Goal: Answer question/provide support: Answer question/provide support

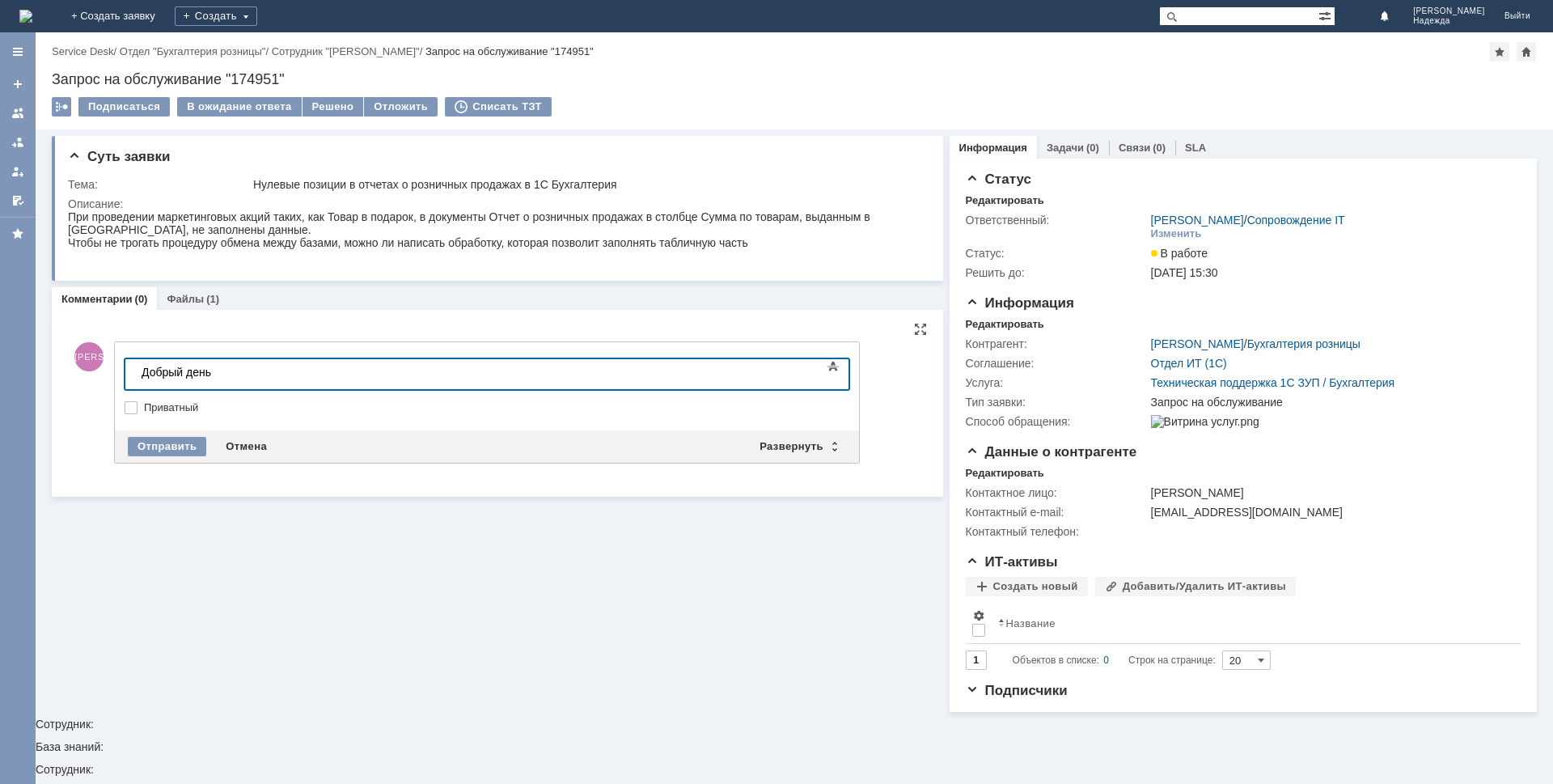
click at [226, 372] on div "Добрый день" at bounding box center [256, 373] width 230 height 13
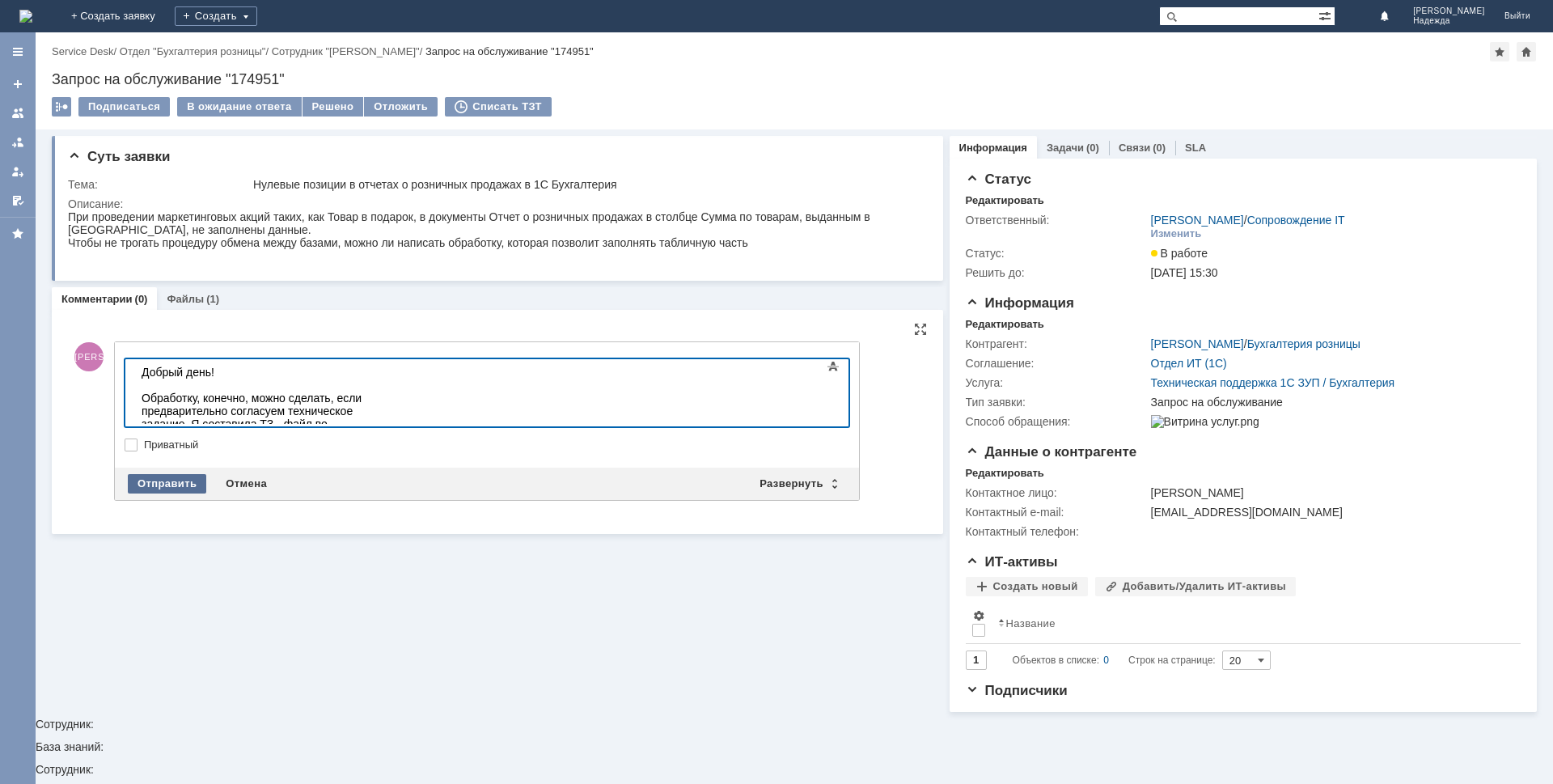
click at [148, 478] on div "Отправить" at bounding box center [166, 483] width 79 height 20
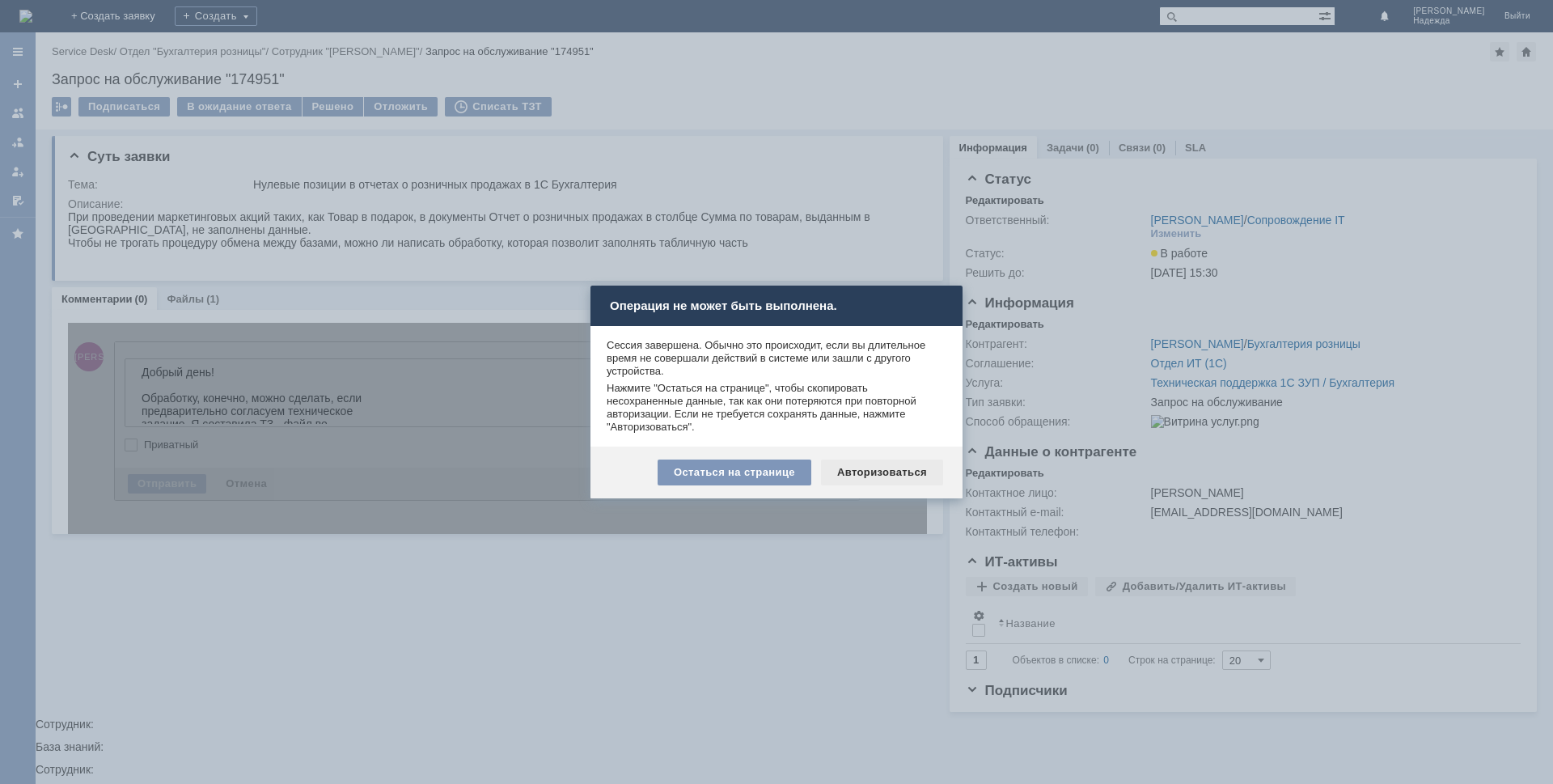
click at [851, 468] on div "Авторизоваться" at bounding box center [881, 472] width 122 height 26
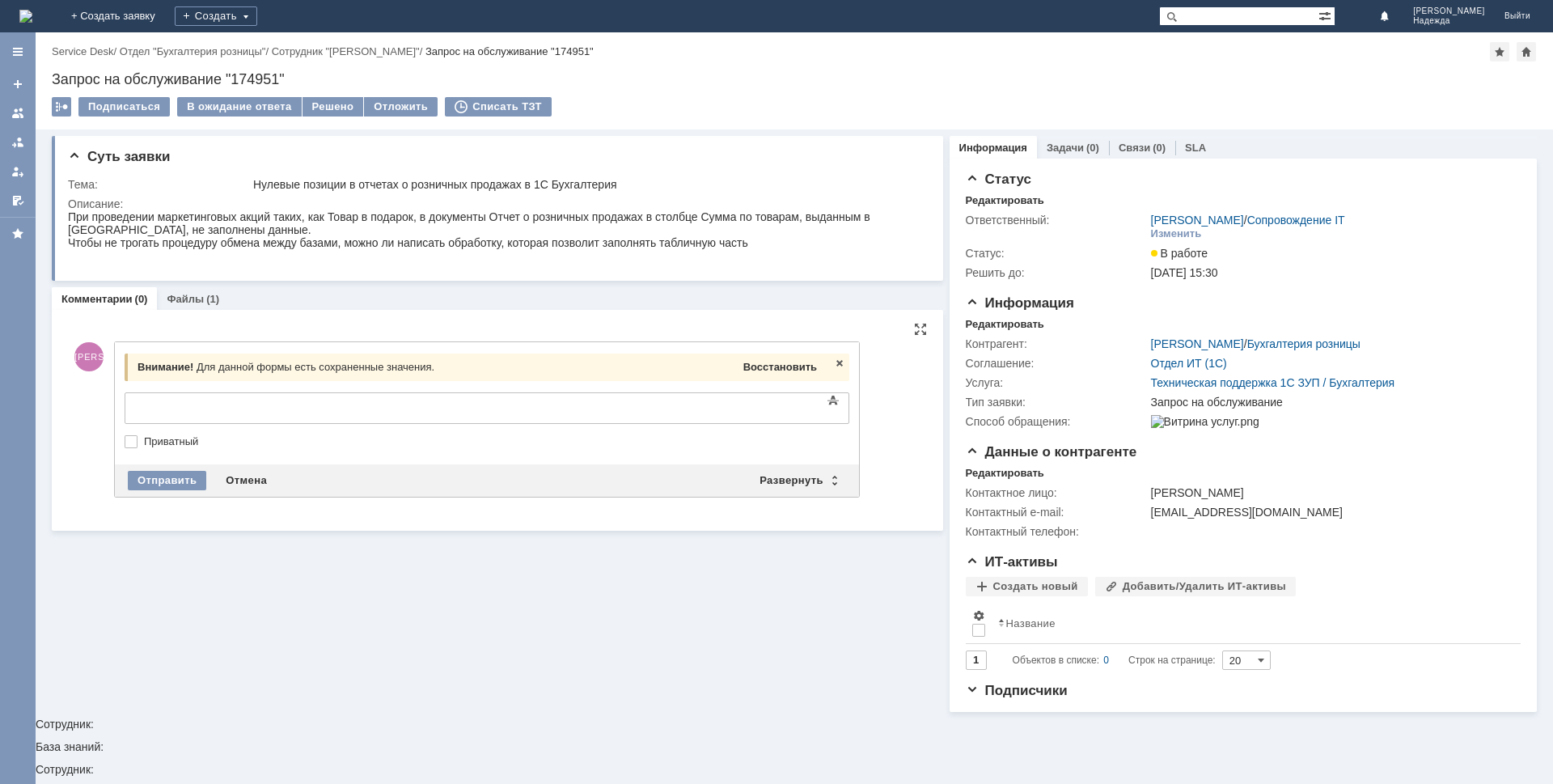
click at [780, 368] on span "Восстановить" at bounding box center [780, 366] width 74 height 12
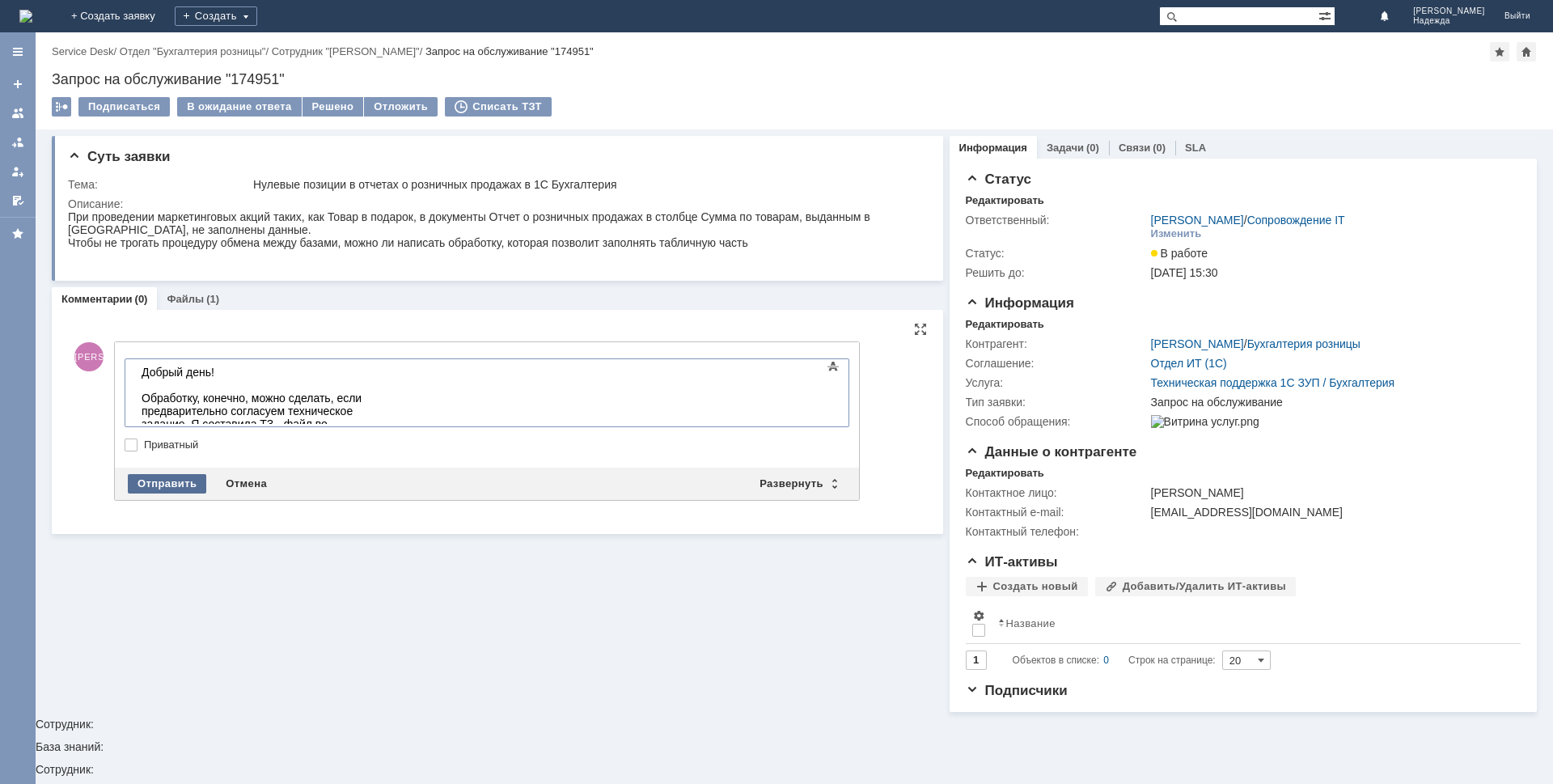
click at [158, 478] on div "Отправить" at bounding box center [166, 483] width 79 height 20
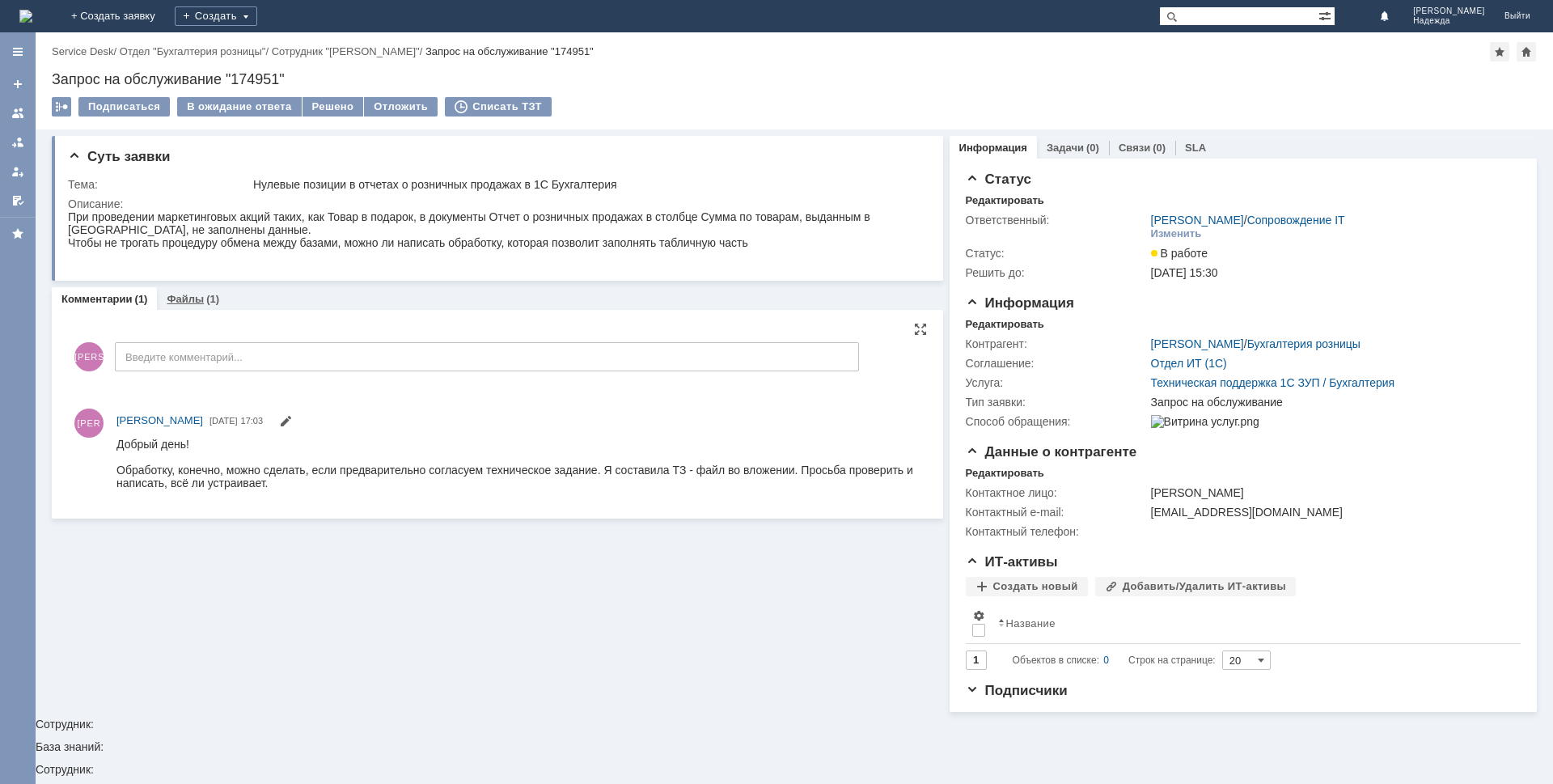
click at [189, 298] on link "Файлы" at bounding box center [184, 299] width 37 height 12
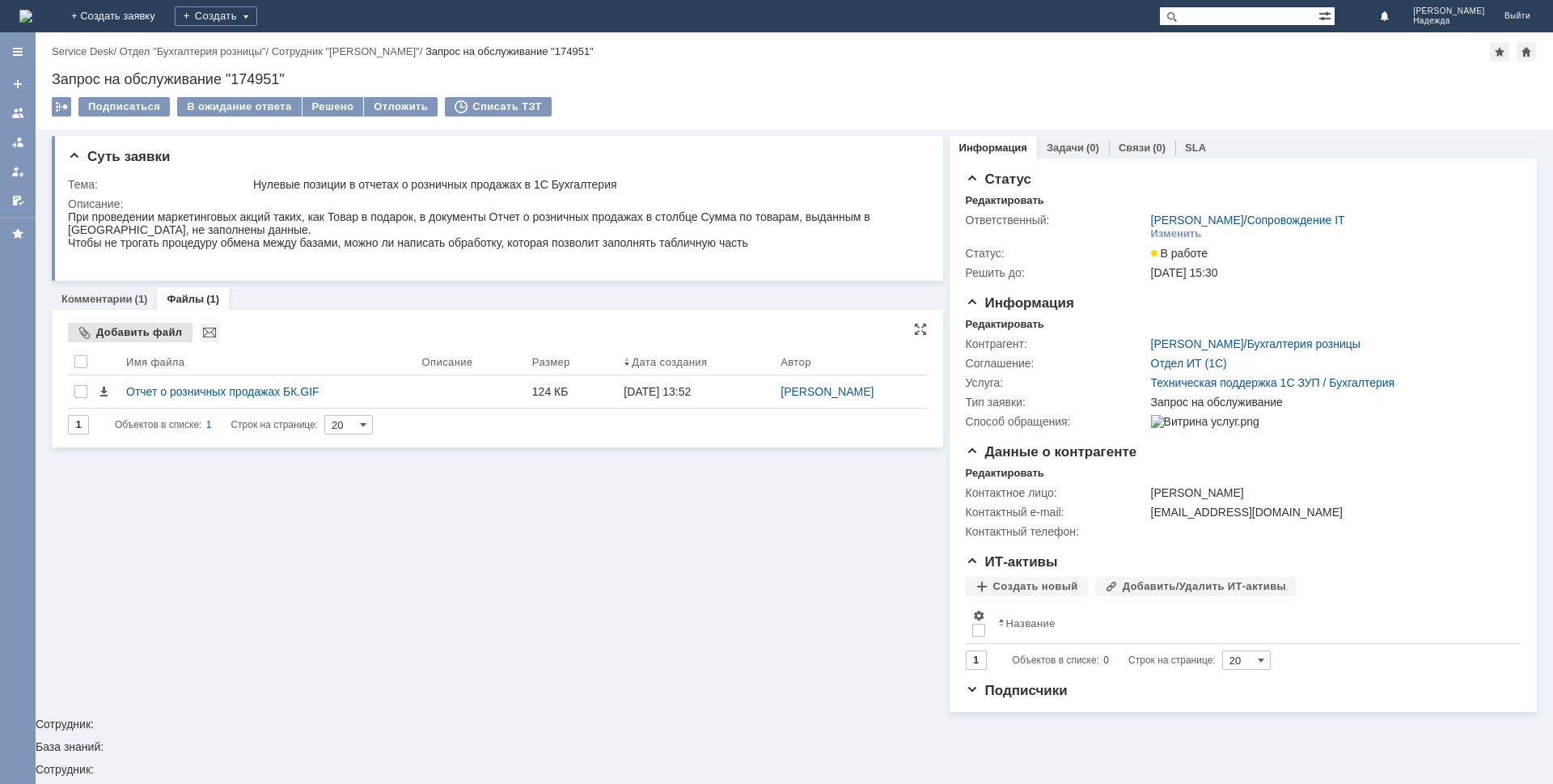
click at [118, 326] on div "Добавить файл" at bounding box center [131, 332] width 125 height 20
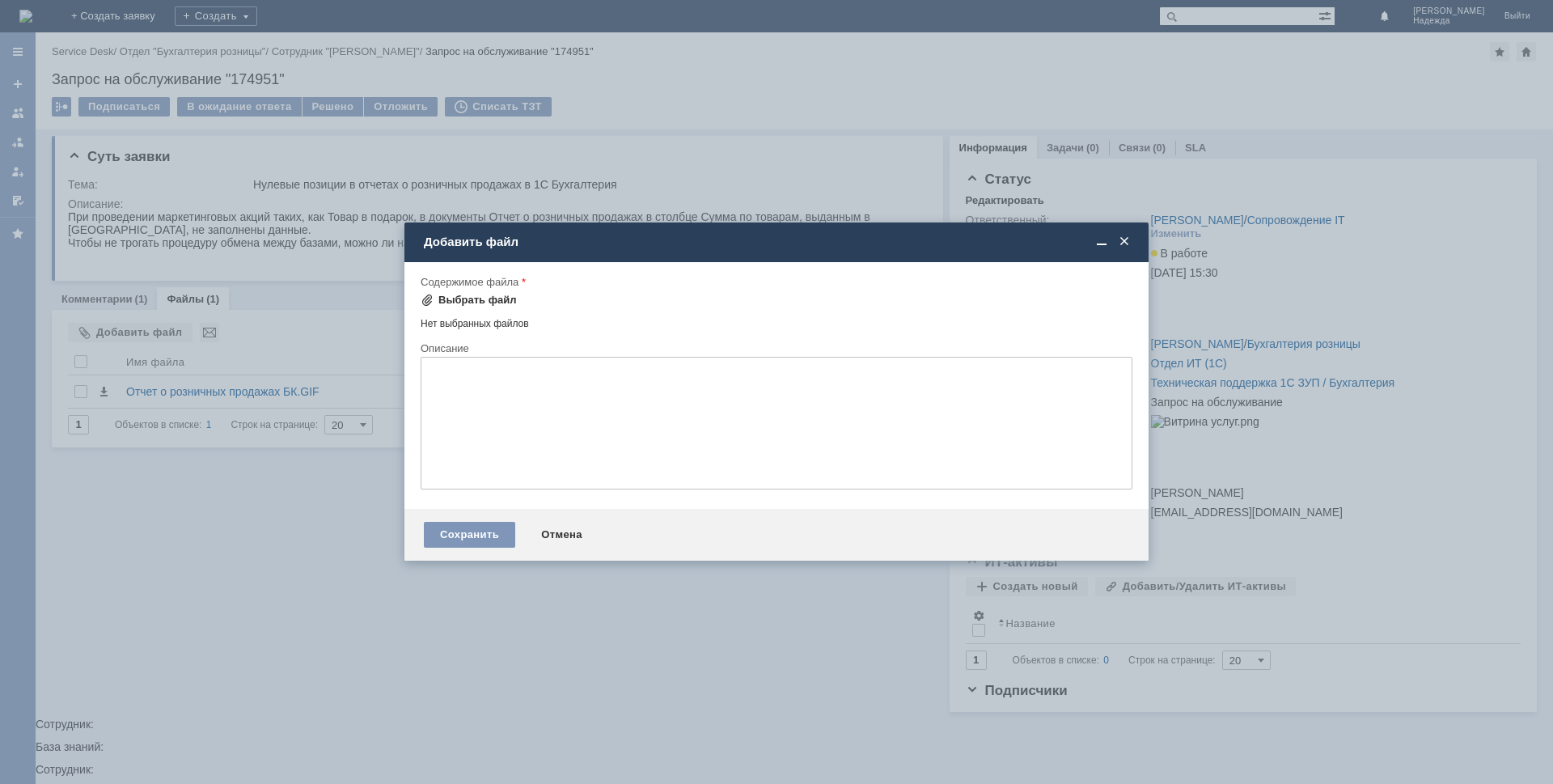
click at [466, 296] on div "Выбрать файл" at bounding box center [477, 300] width 79 height 13
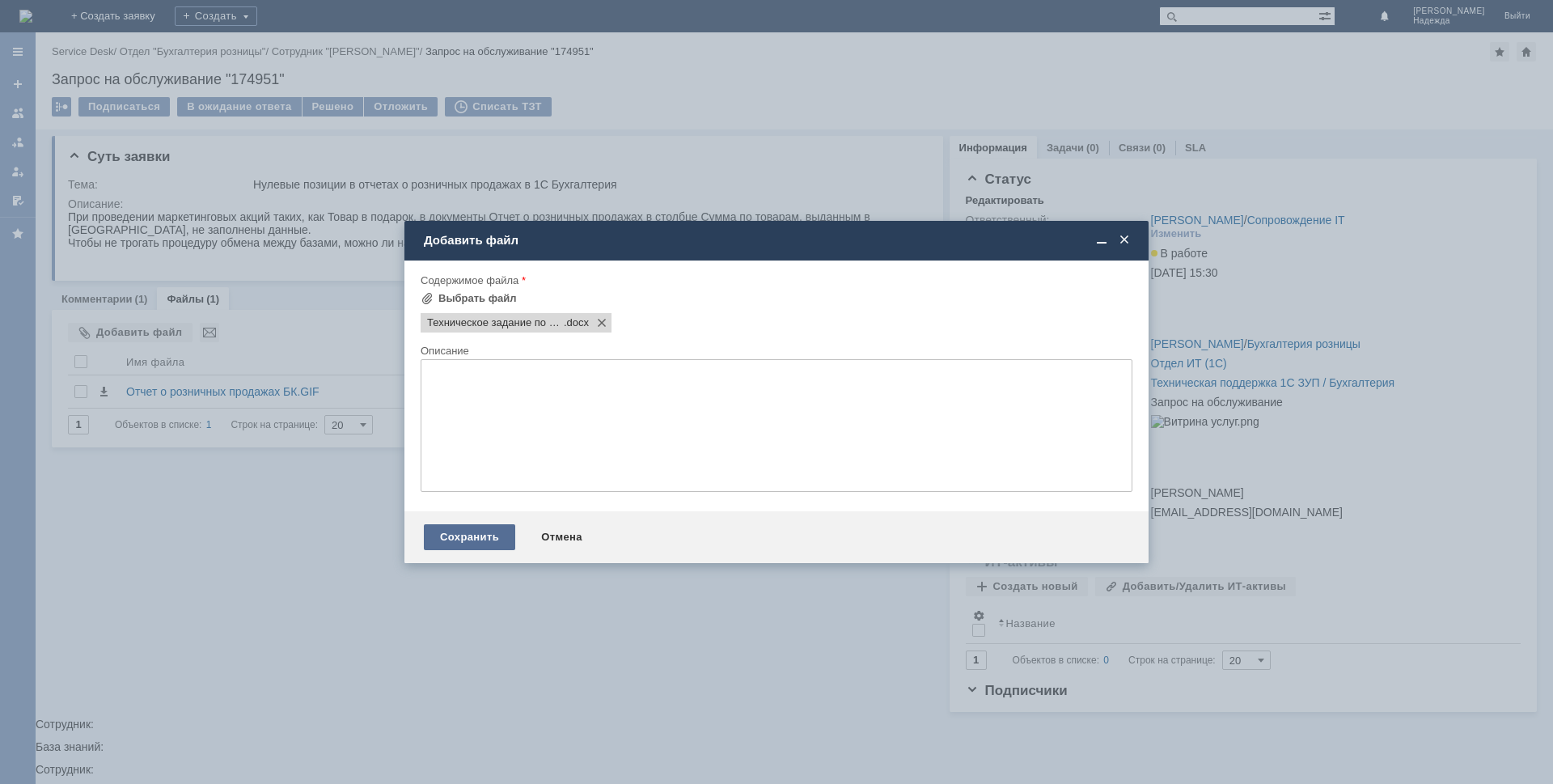
click at [474, 531] on div "Сохранить" at bounding box center [469, 536] width 92 height 26
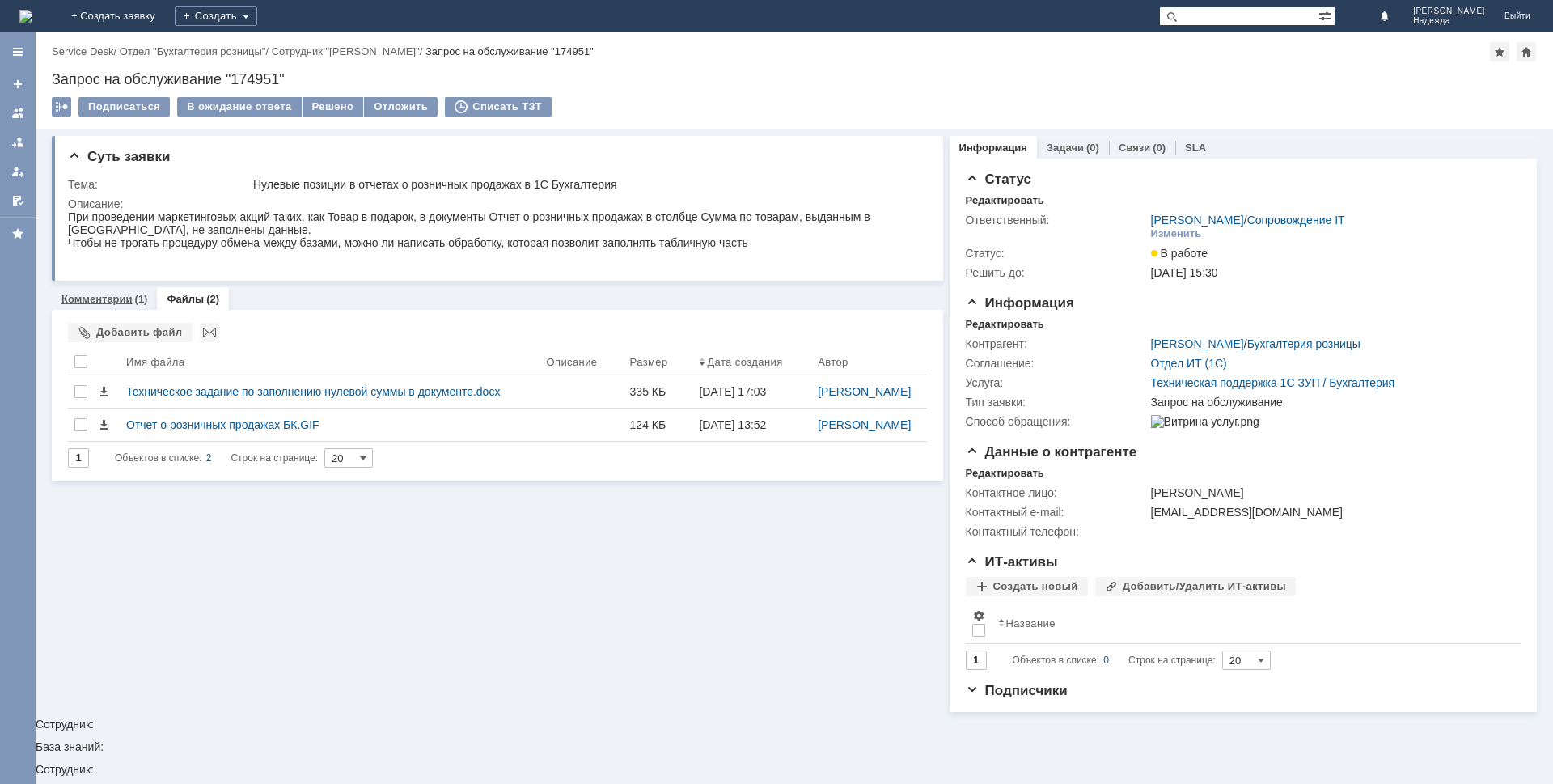
click at [94, 298] on link "Комментарии" at bounding box center [96, 299] width 71 height 12
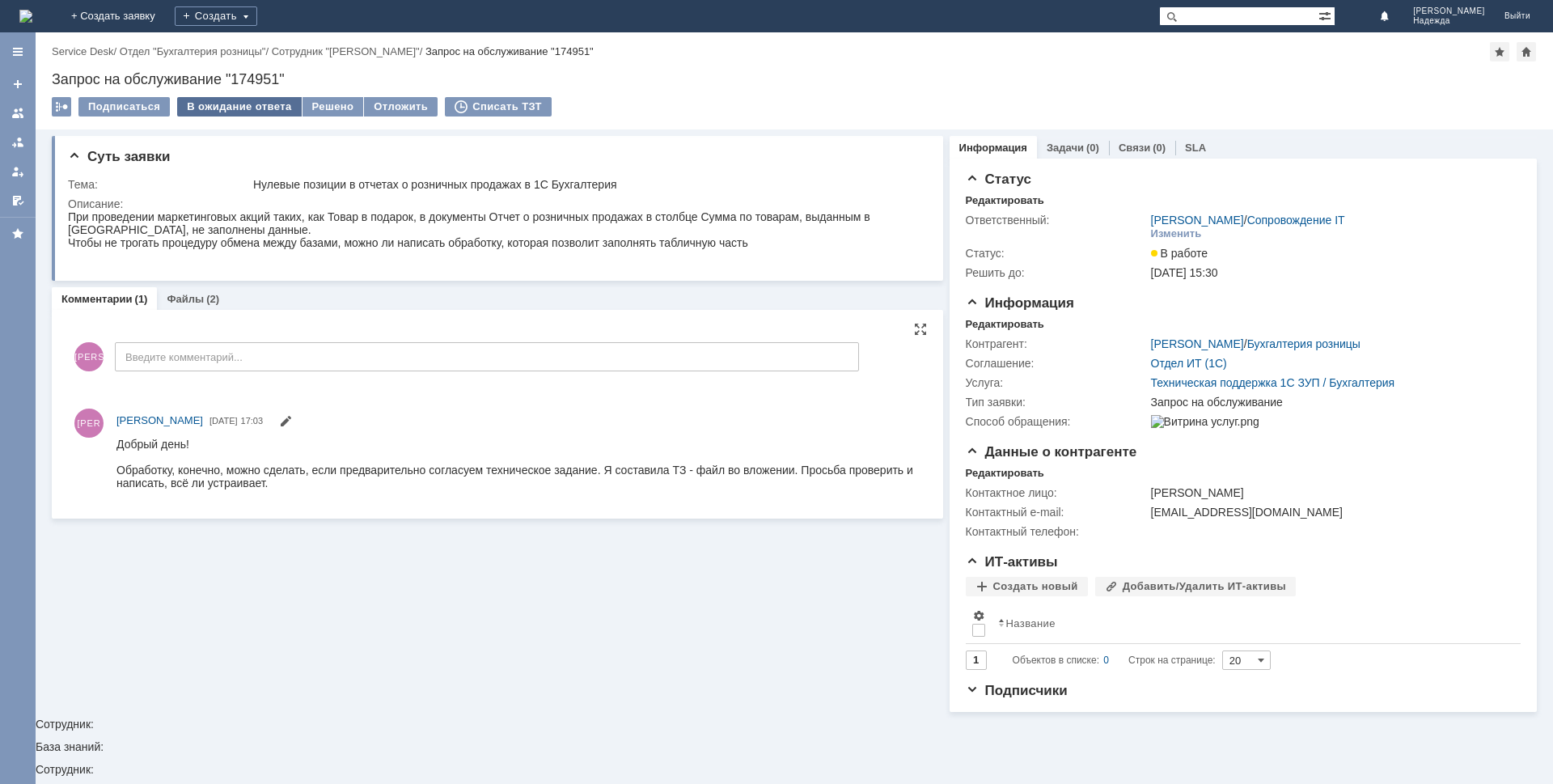
click at [251, 107] on div "В ожидание ответа" at bounding box center [238, 107] width 124 height 20
